Goal: Download file/media

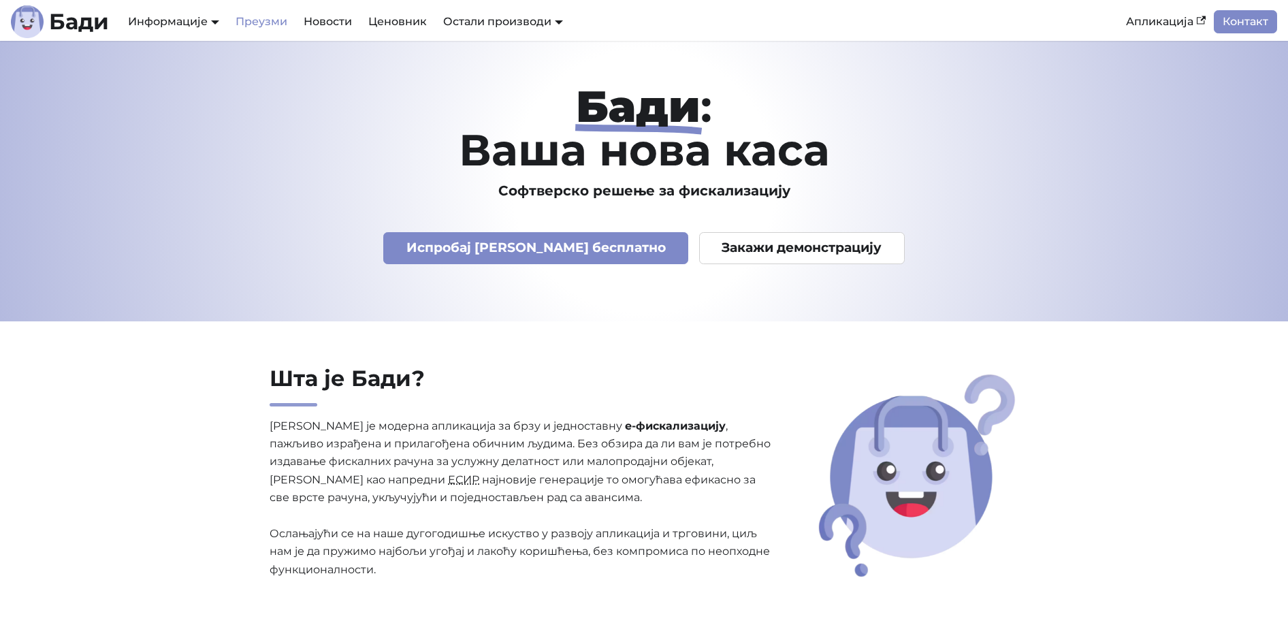
click at [267, 27] on link "Преузми" at bounding box center [261, 21] width 68 height 23
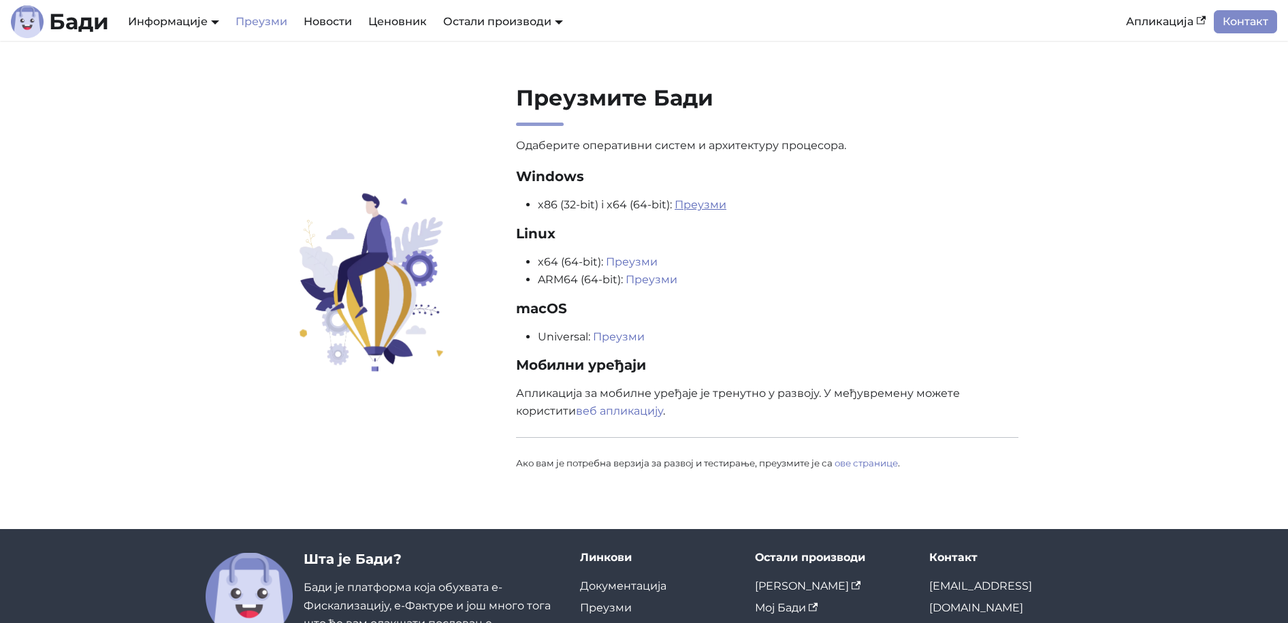
click at [691, 206] on link "Преузми" at bounding box center [701, 204] width 52 height 13
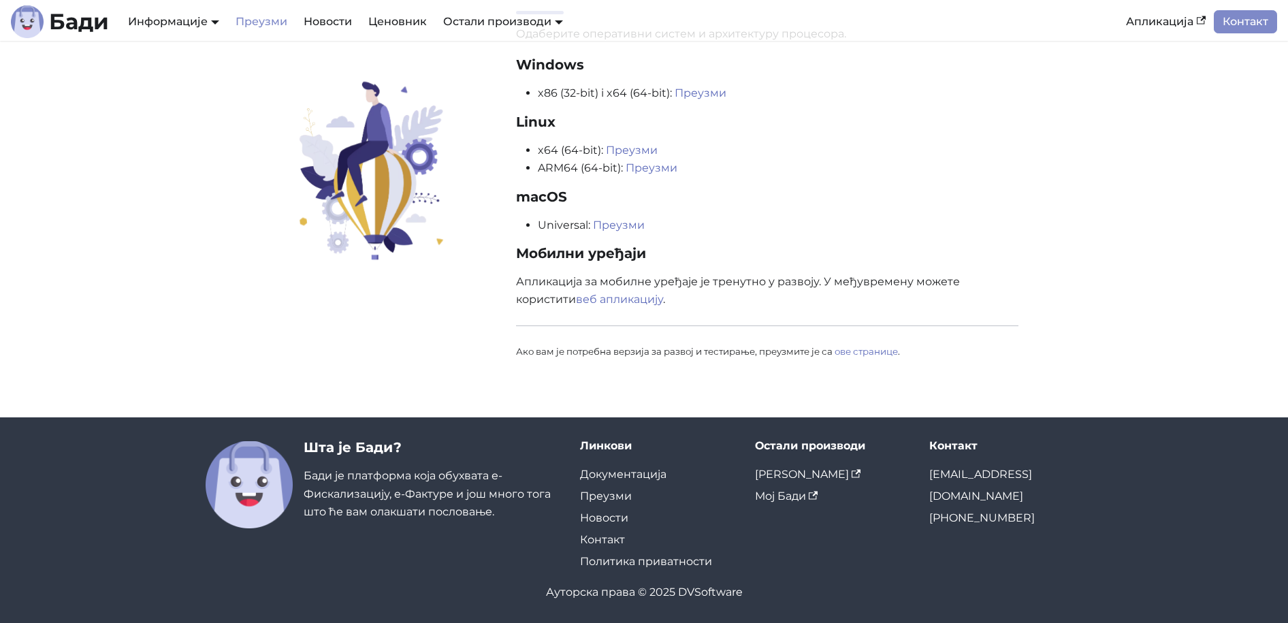
scroll to position [112, 0]
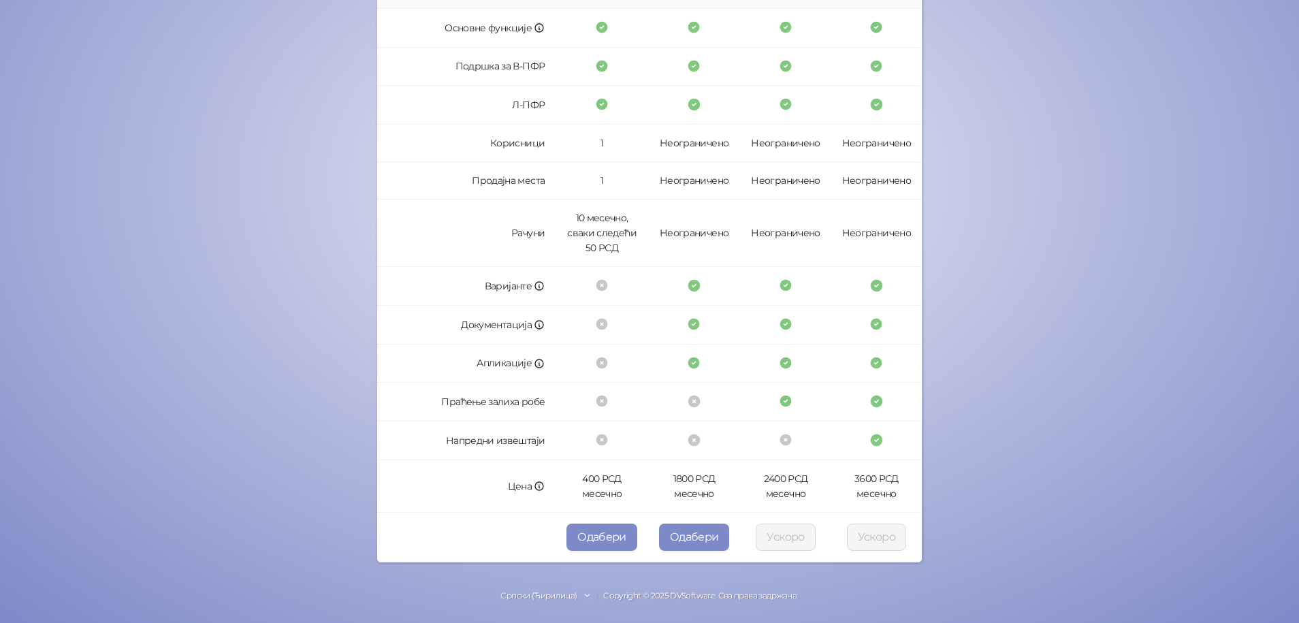
scroll to position [265, 0]
drag, startPoint x: 578, startPoint y: 477, endPoint x: 620, endPoint y: 486, distance: 42.3
click at [620, 486] on td "400 РСД месечно" at bounding box center [602, 485] width 93 height 52
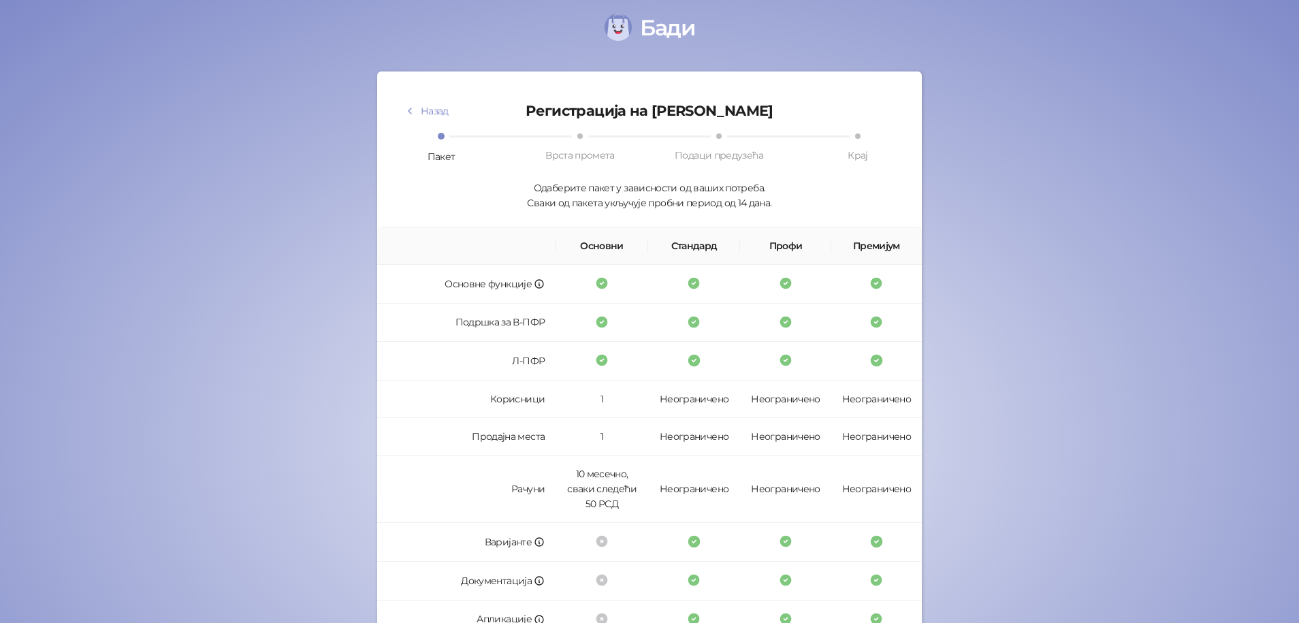
scroll to position [0, 0]
